Goal: Information Seeking & Learning: Compare options

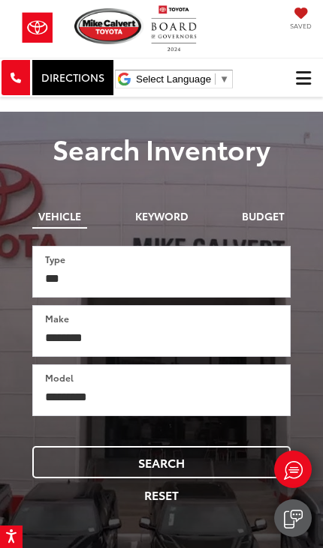
click at [293, 83] on button "Click to show site navigation" at bounding box center [303, 78] width 39 height 38
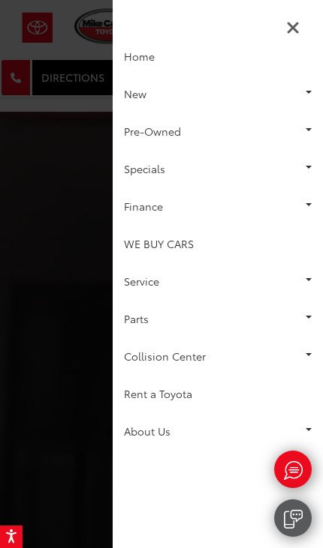
click at [218, 91] on link "New" at bounding box center [218, 94] width 210 height 38
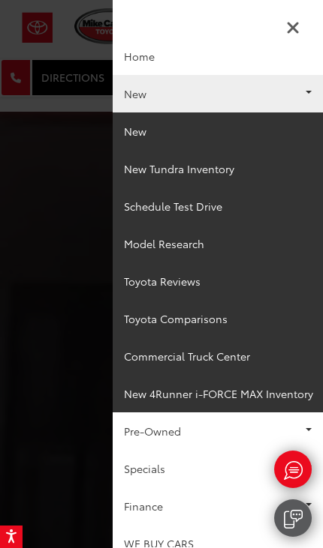
click at [153, 134] on link "New" at bounding box center [218, 132] width 210 height 38
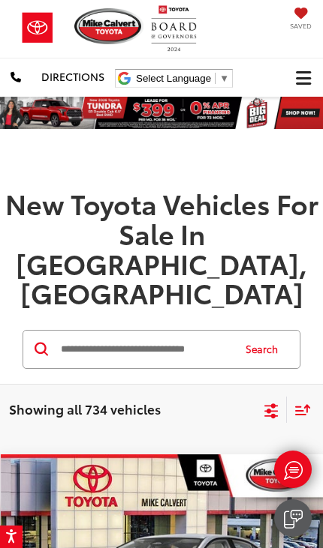
click at [271, 402] on icon "Select filters" at bounding box center [271, 411] width 19 height 19
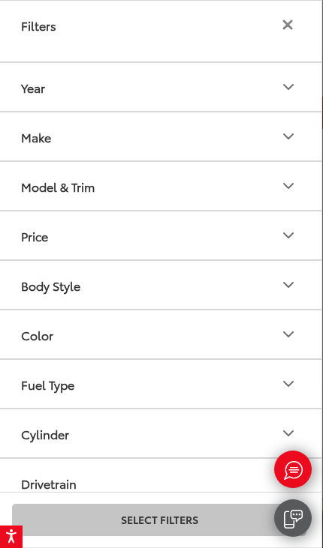
click at [276, 187] on button "Model & Trim" at bounding box center [159, 186] width 324 height 48
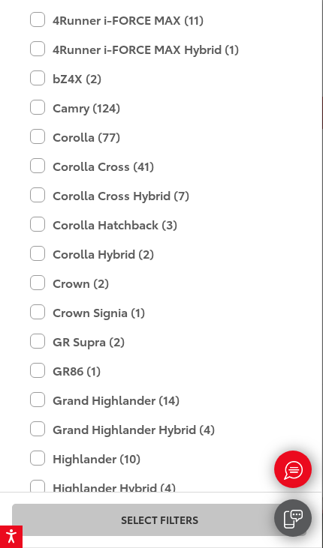
scroll to position [248, 0]
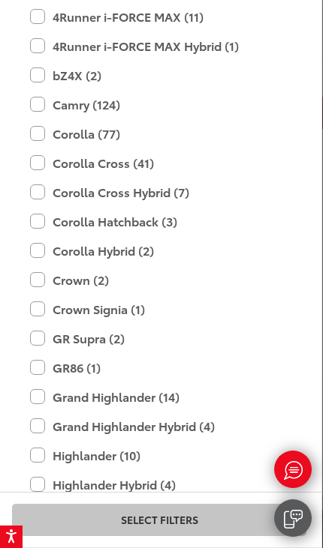
click at [39, 250] on label "Corolla Hybrid (2)" at bounding box center [159, 251] width 258 height 26
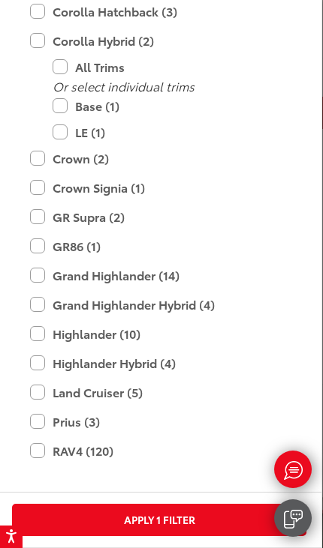
scroll to position [491, 0]
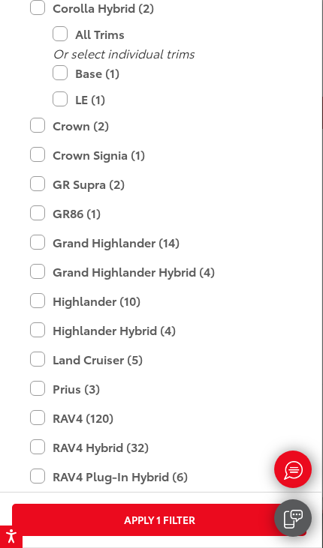
click at [34, 277] on label "Grand Highlander Hybrid (4)" at bounding box center [159, 272] width 258 height 26
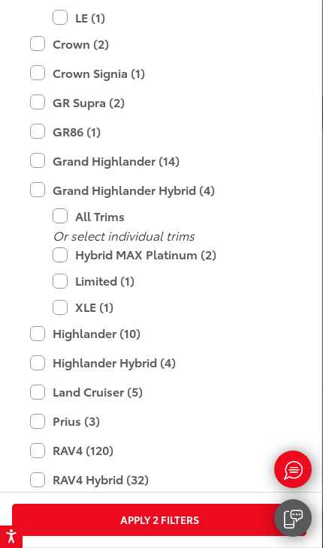
scroll to position [595, 0]
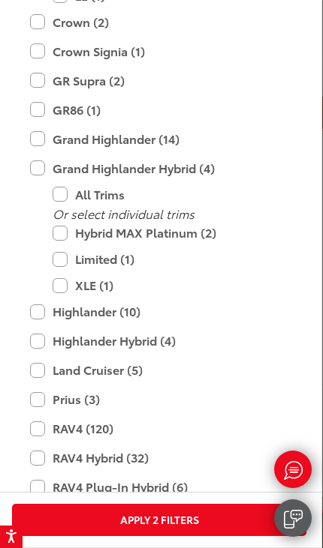
click at [43, 341] on label "Highlander Hybrid (4)" at bounding box center [159, 341] width 258 height 26
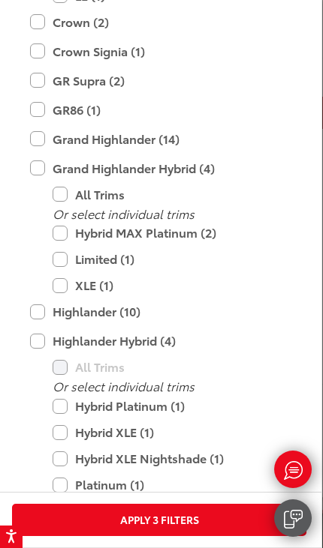
click at [67, 260] on label "Limited (1)" at bounding box center [171, 259] width 236 height 26
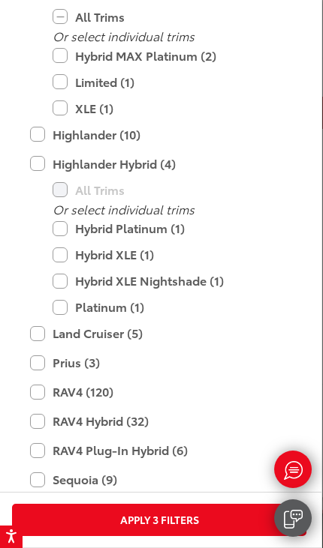
scroll to position [696, 0]
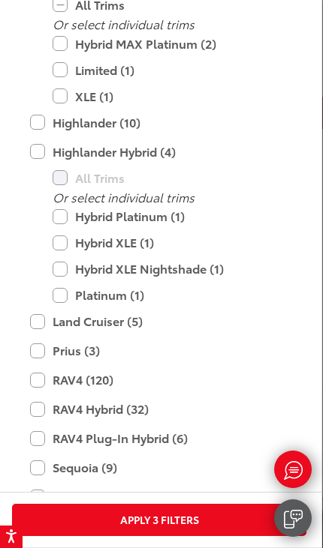
click at [65, 302] on label "Platinum (1)" at bounding box center [171, 295] width 236 height 26
click at [67, 215] on label "Hybrid Platinum (1)" at bounding box center [171, 216] width 236 height 26
click at [44, 353] on label "Prius (3)" at bounding box center [159, 351] width 258 height 26
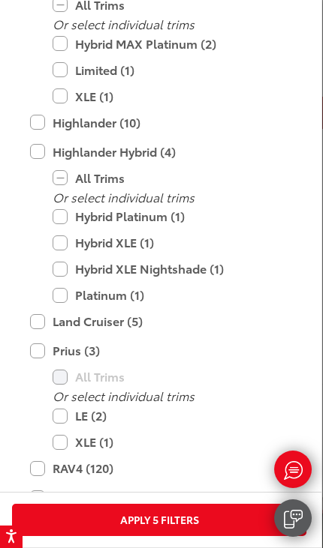
click at [65, 443] on label "XLE (1)" at bounding box center [171, 442] width 236 height 26
click at [179, 529] on button "Apply 5 Filters" at bounding box center [159, 520] width 294 height 32
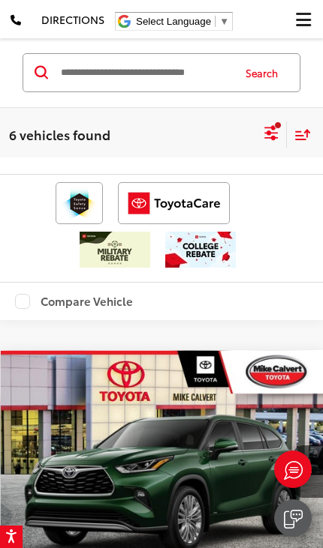
scroll to position [4725, 0]
